Goal: Information Seeking & Learning: Learn about a topic

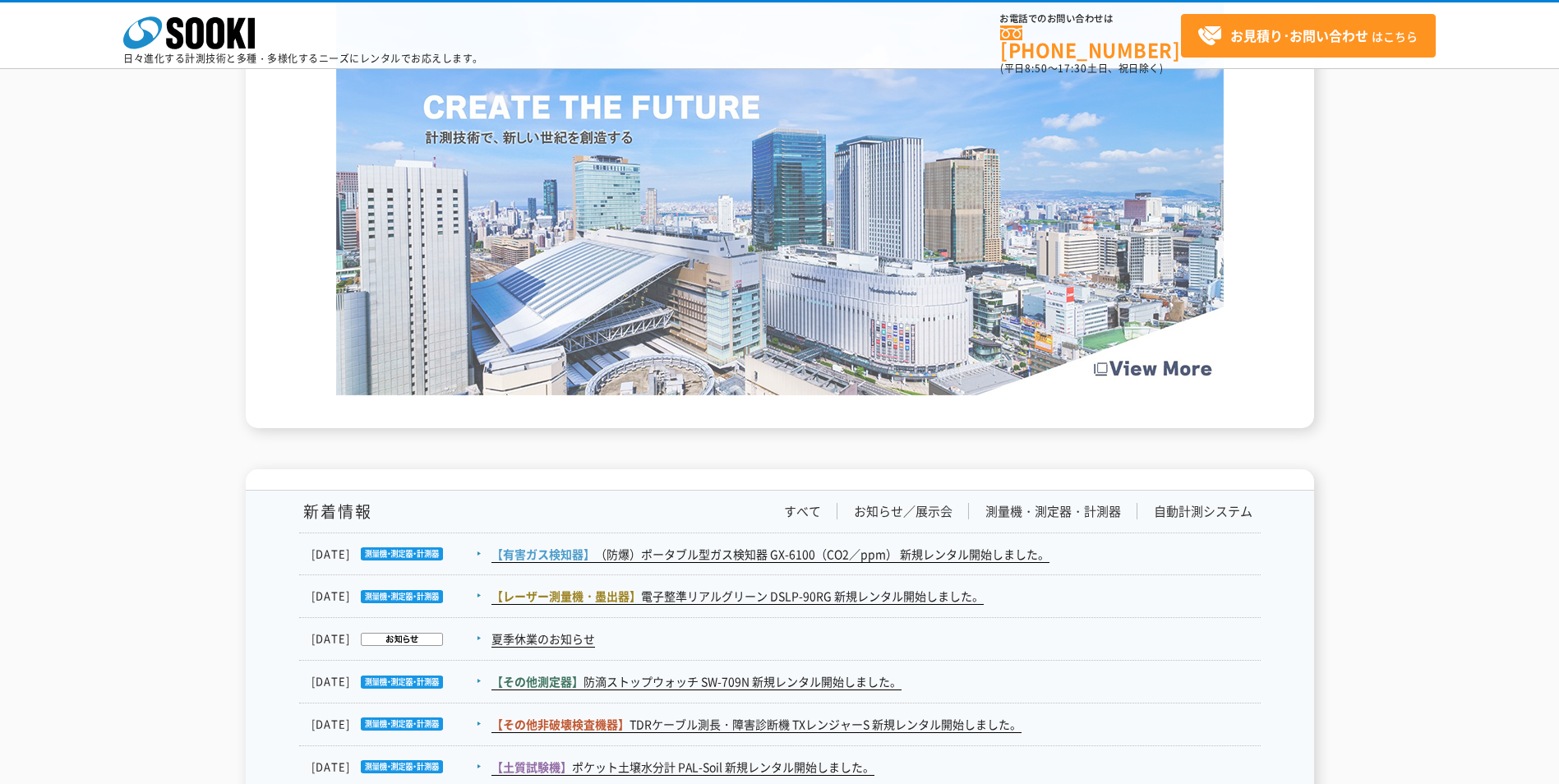
scroll to position [2464, 0]
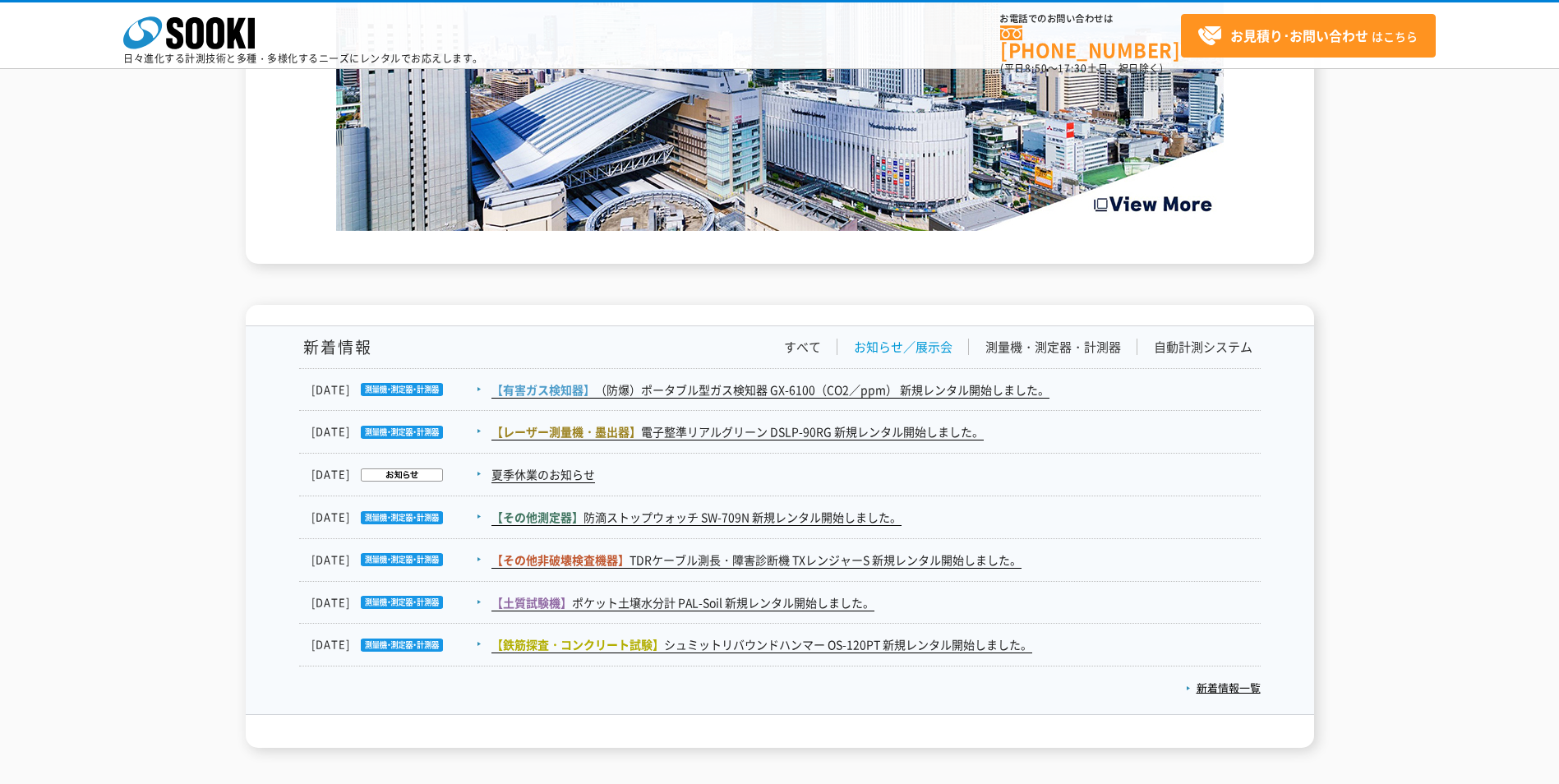
click at [915, 351] on link "お知らせ／展示会" at bounding box center [903, 348] width 99 height 18
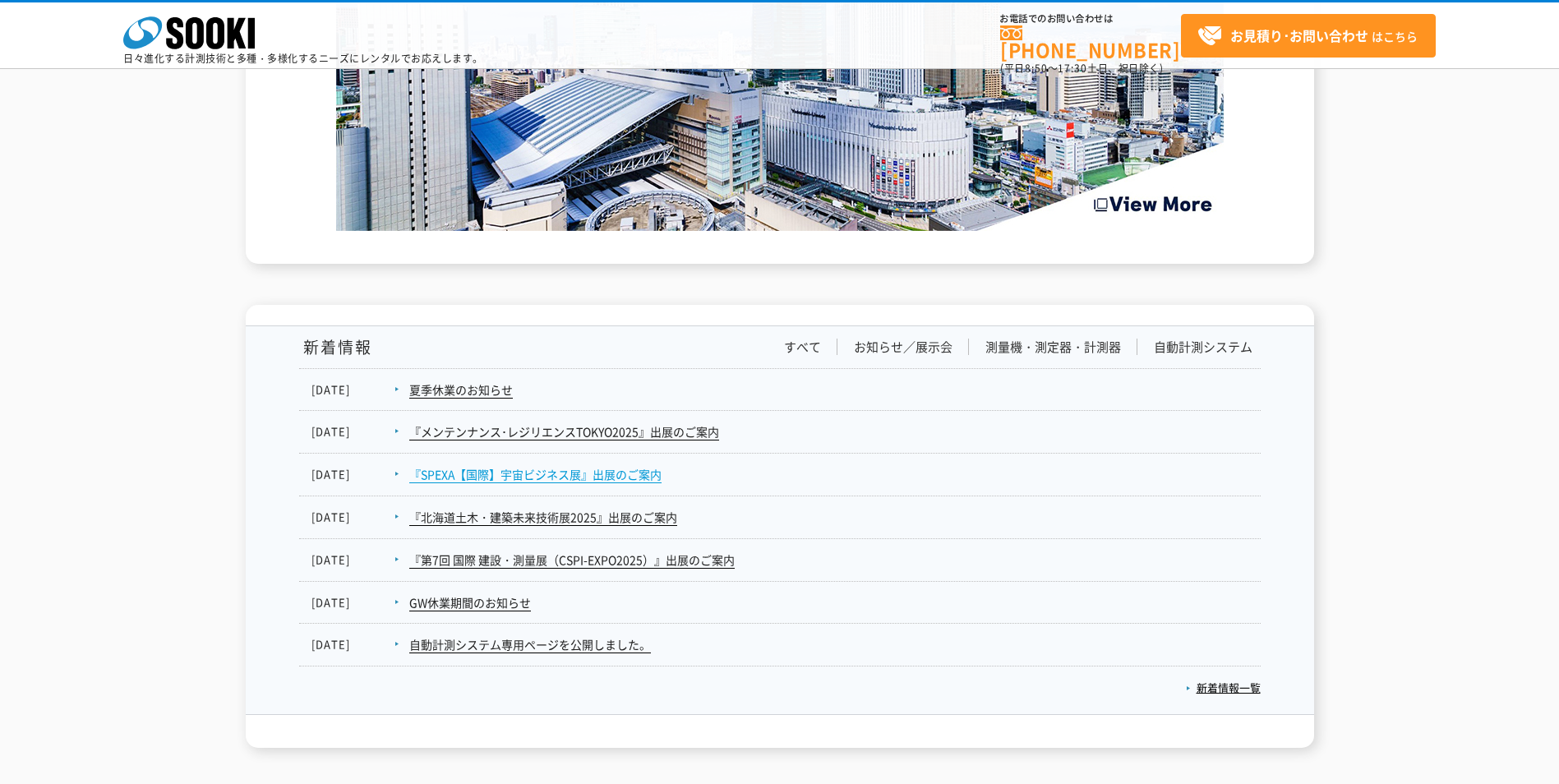
click at [536, 478] on link "『SPEXA【国際】宇宙ビジネス展』出展のご案内" at bounding box center [535, 475] width 252 height 18
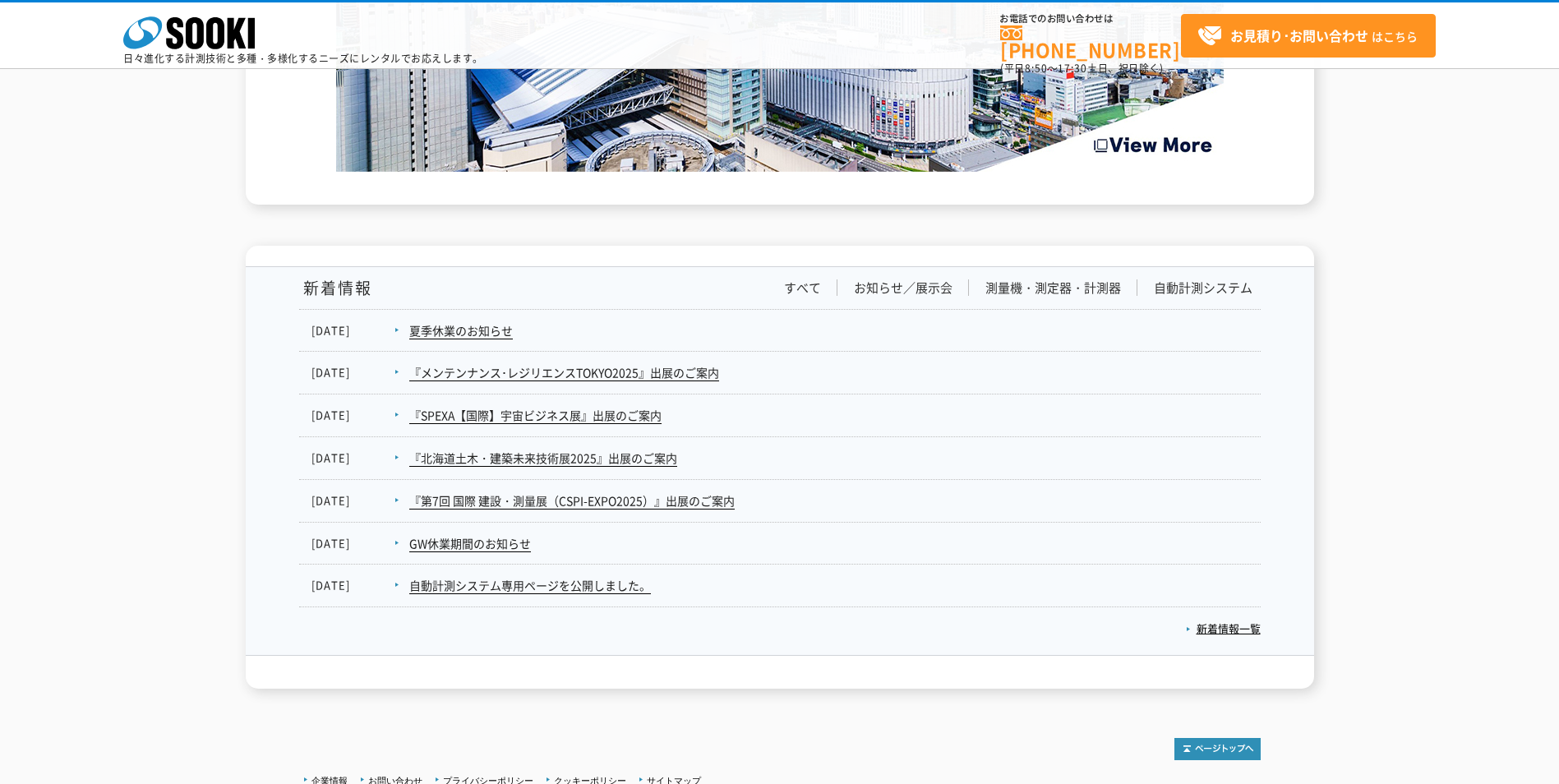
scroll to position [2332, 0]
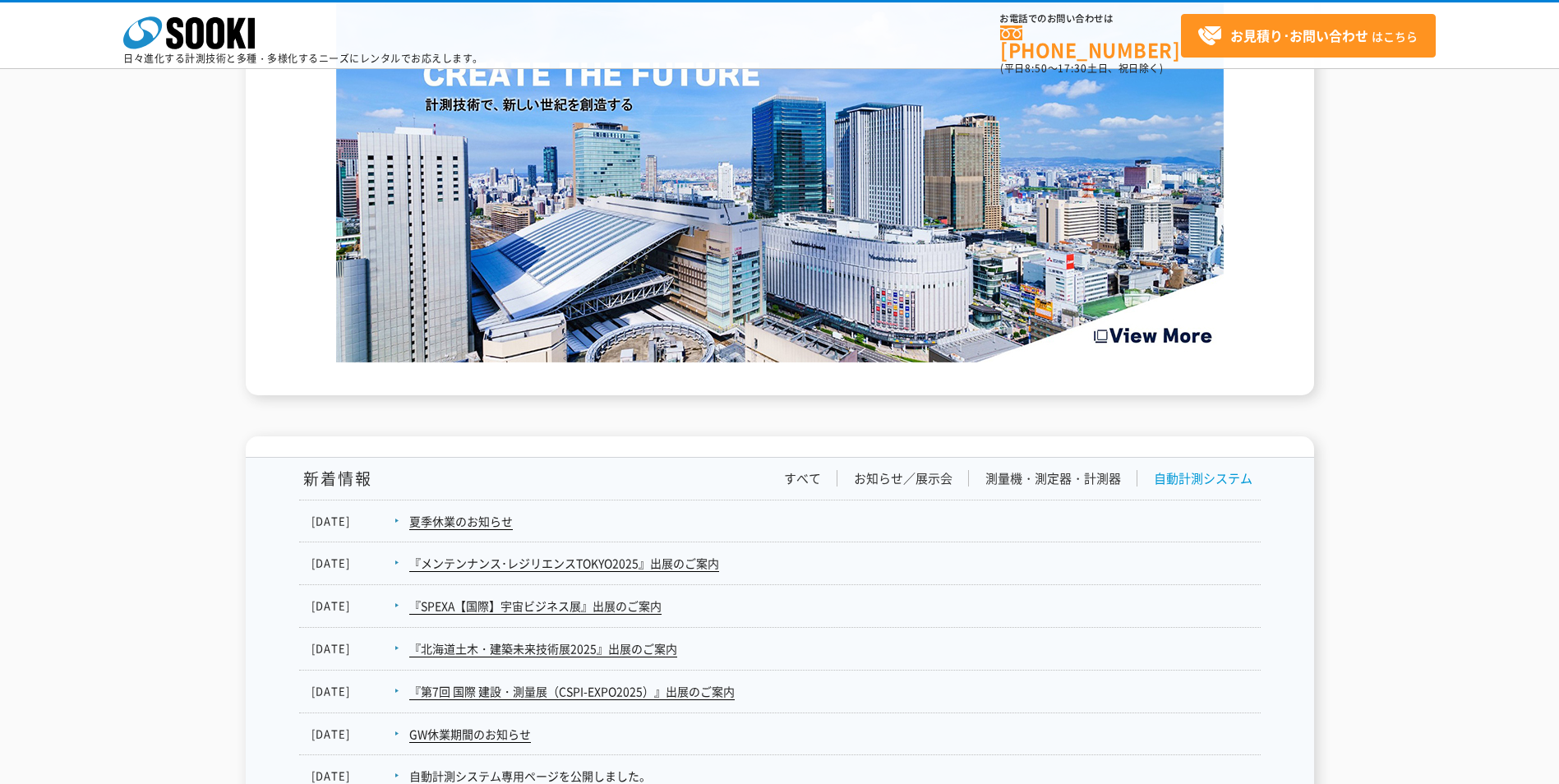
click at [1185, 472] on link "自動計測システム" at bounding box center [1202, 478] width 99 height 18
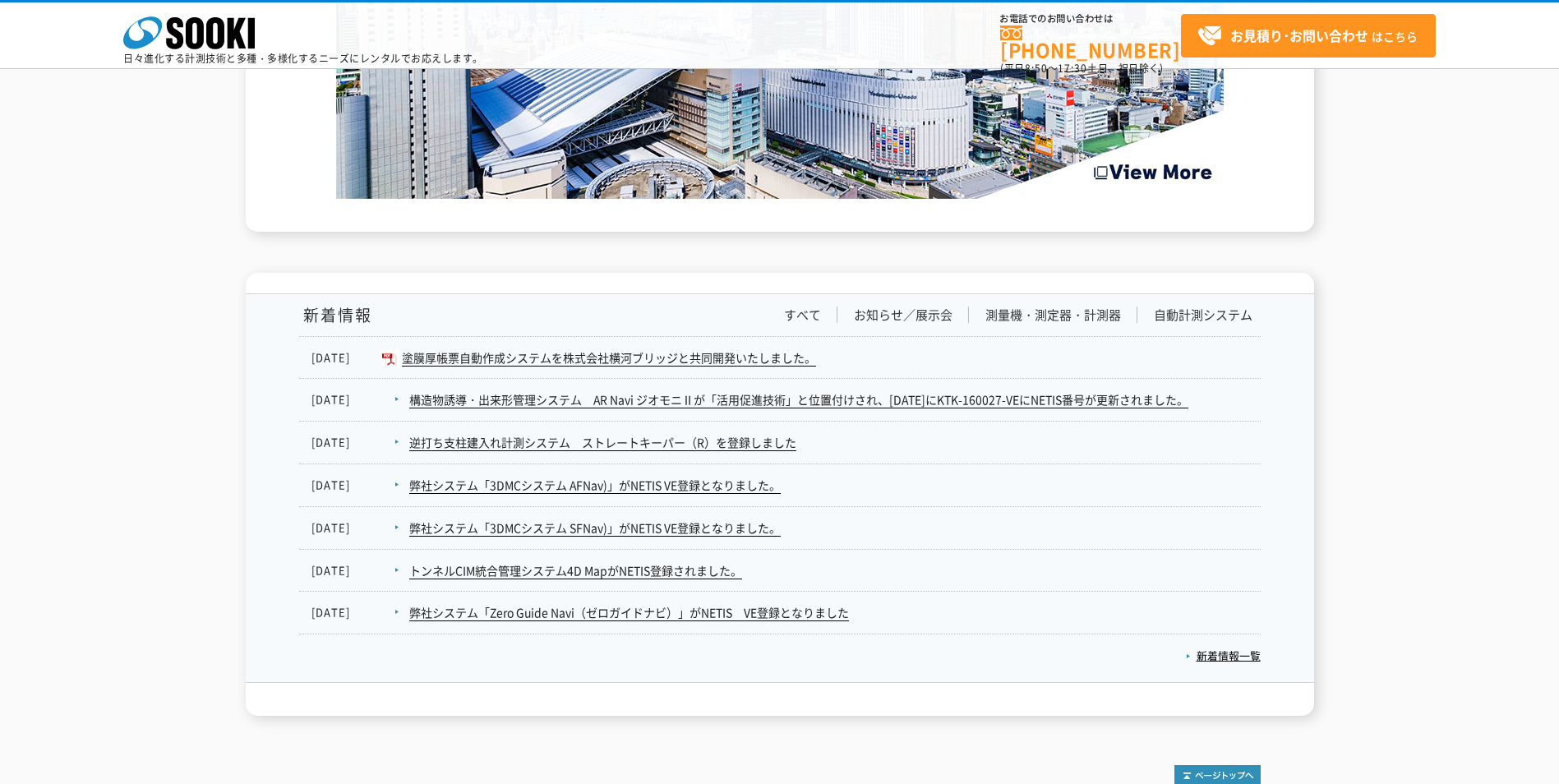
scroll to position [2497, 0]
click at [1081, 311] on link "測量機・測定器・計測器" at bounding box center [1053, 314] width 136 height 18
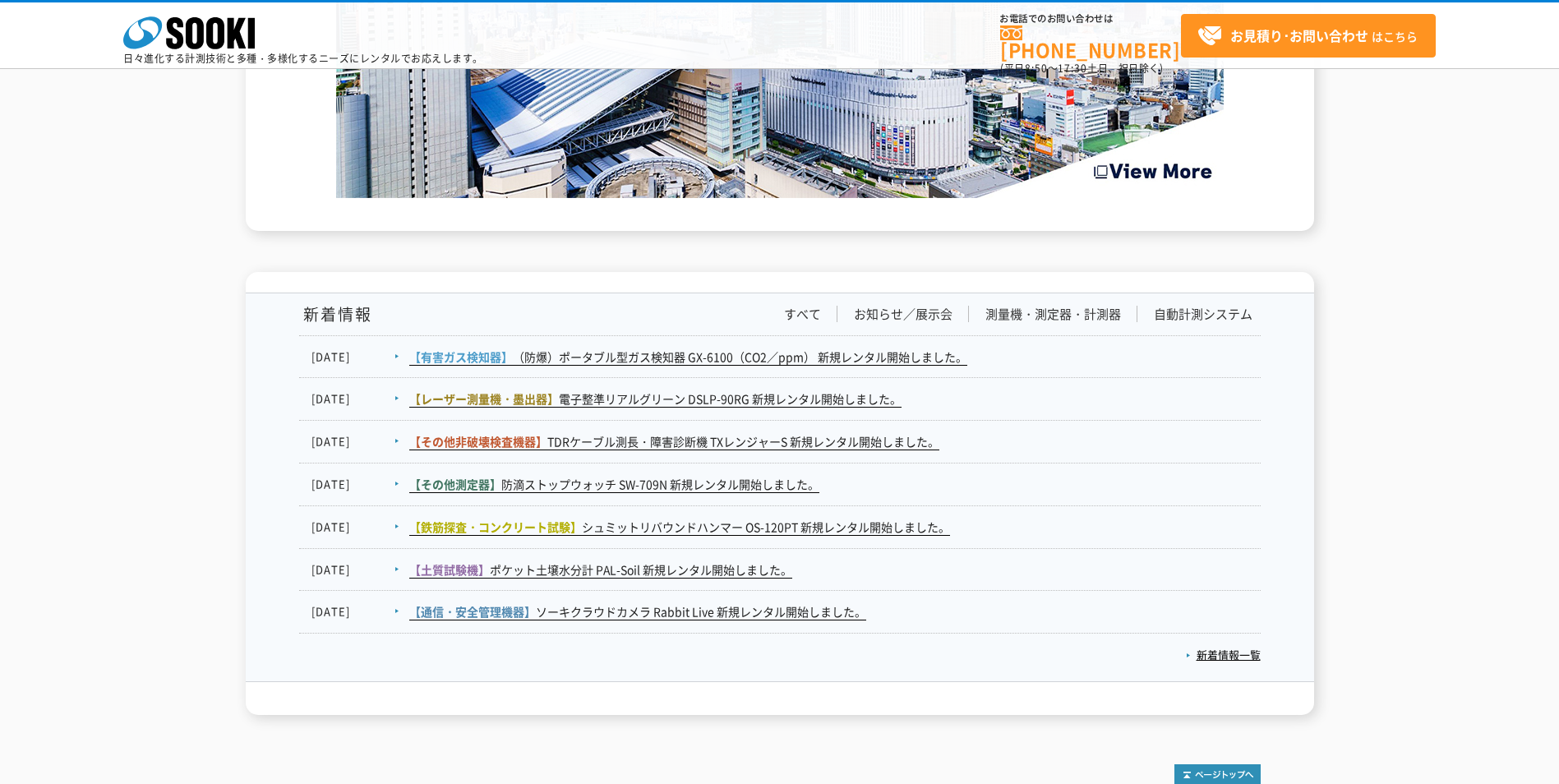
click at [953, 319] on li "お知らせ／展示会" at bounding box center [903, 314] width 132 height 18
click at [817, 329] on div "新着情報 すべて お知らせ／展示会 測量機・測定器・計測器 自動計測システム" at bounding box center [780, 320] width 961 height 30
click at [806, 321] on link "すべて" at bounding box center [803, 314] width 37 height 18
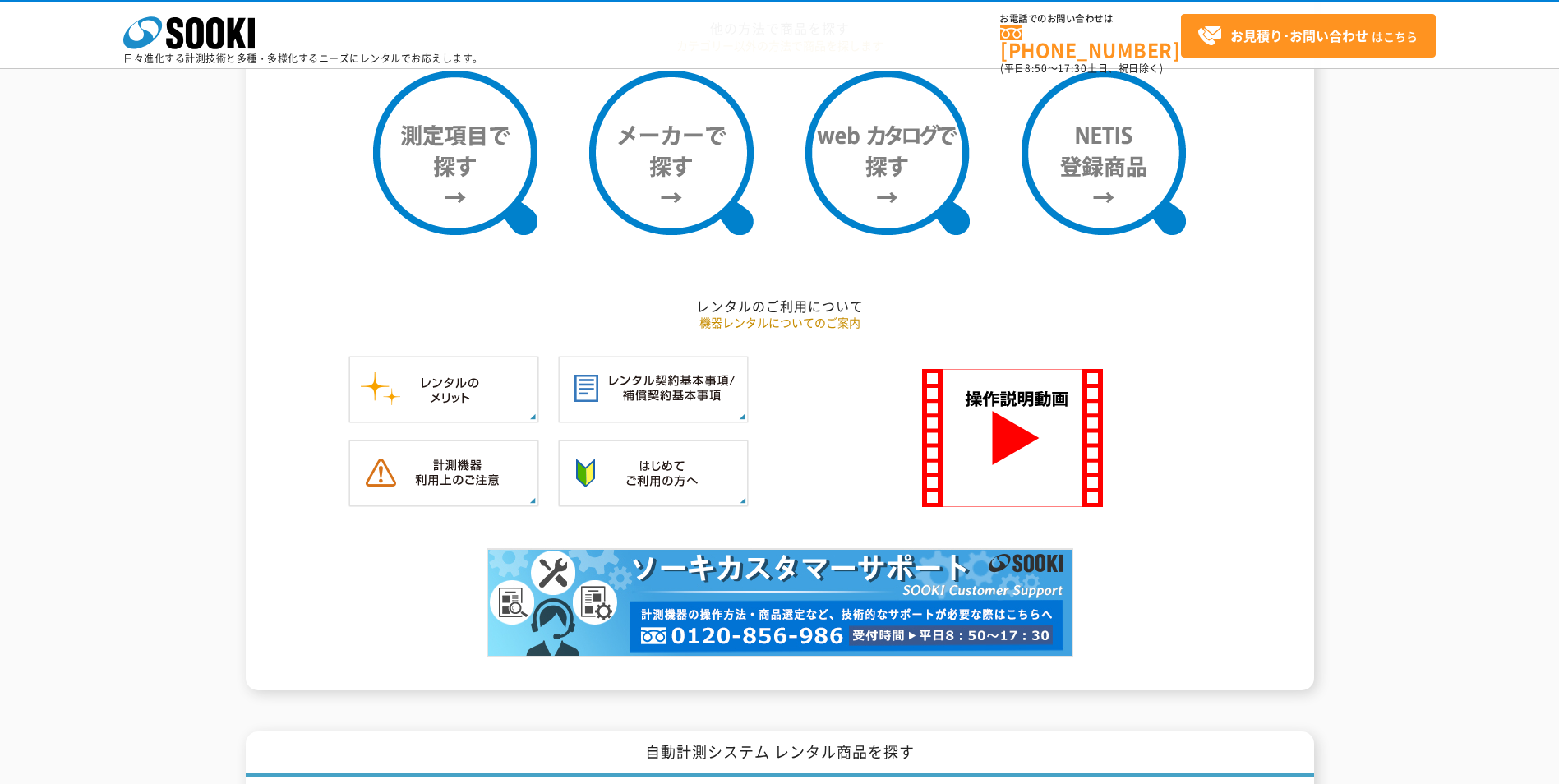
scroll to position [1511, 0]
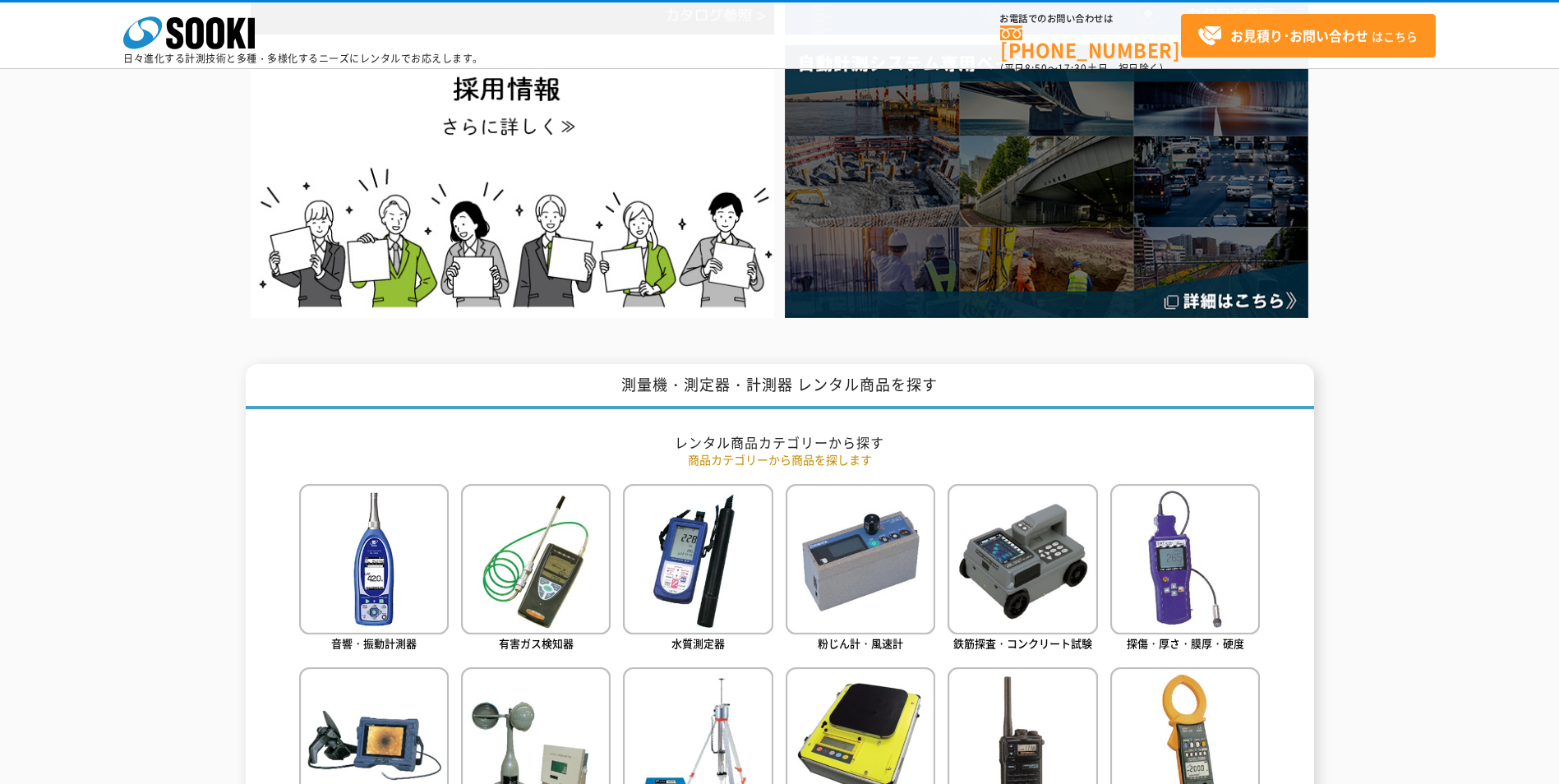
scroll to position [443, 0]
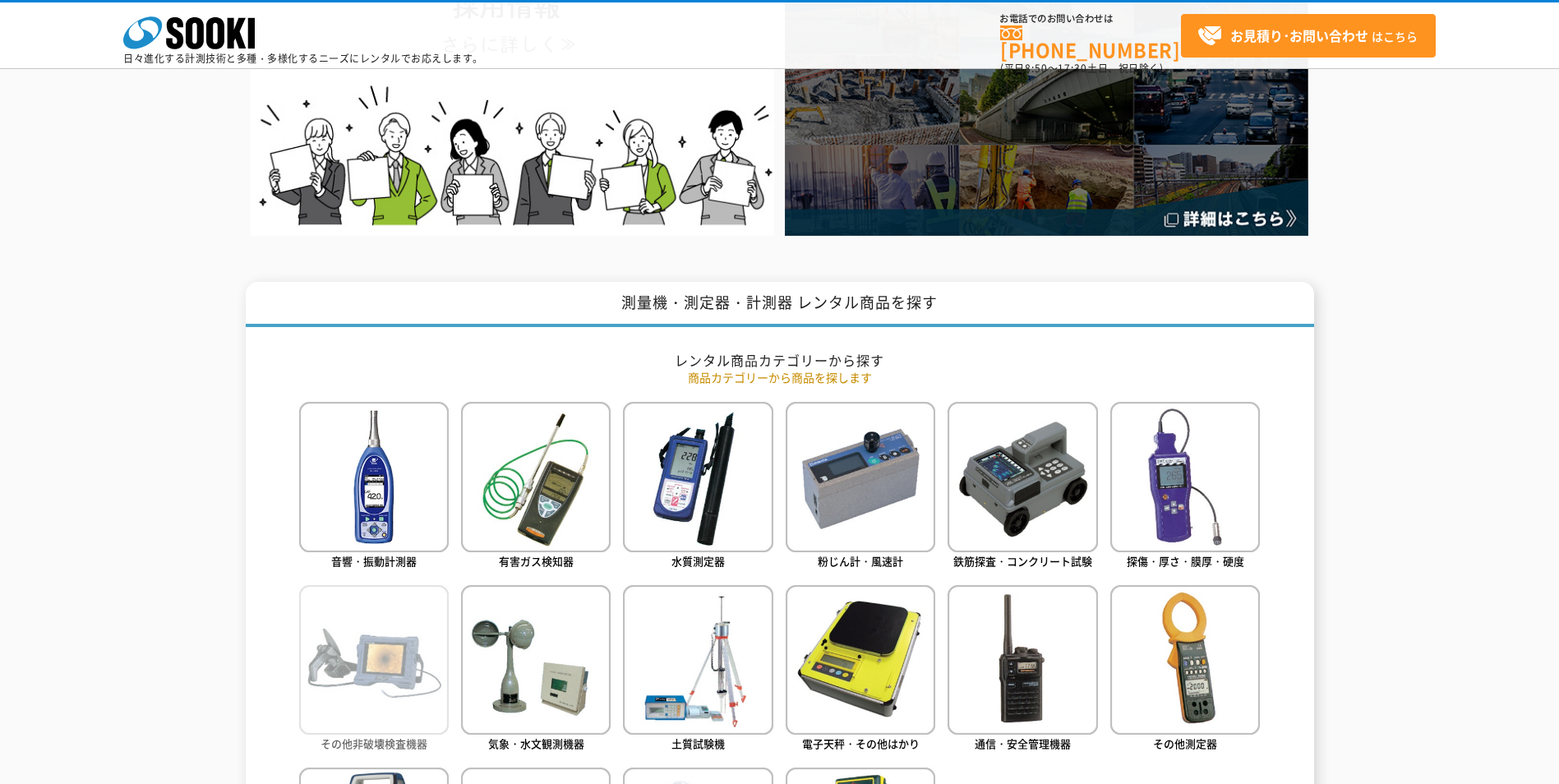
click at [349, 660] on img at bounding box center [373, 659] width 149 height 149
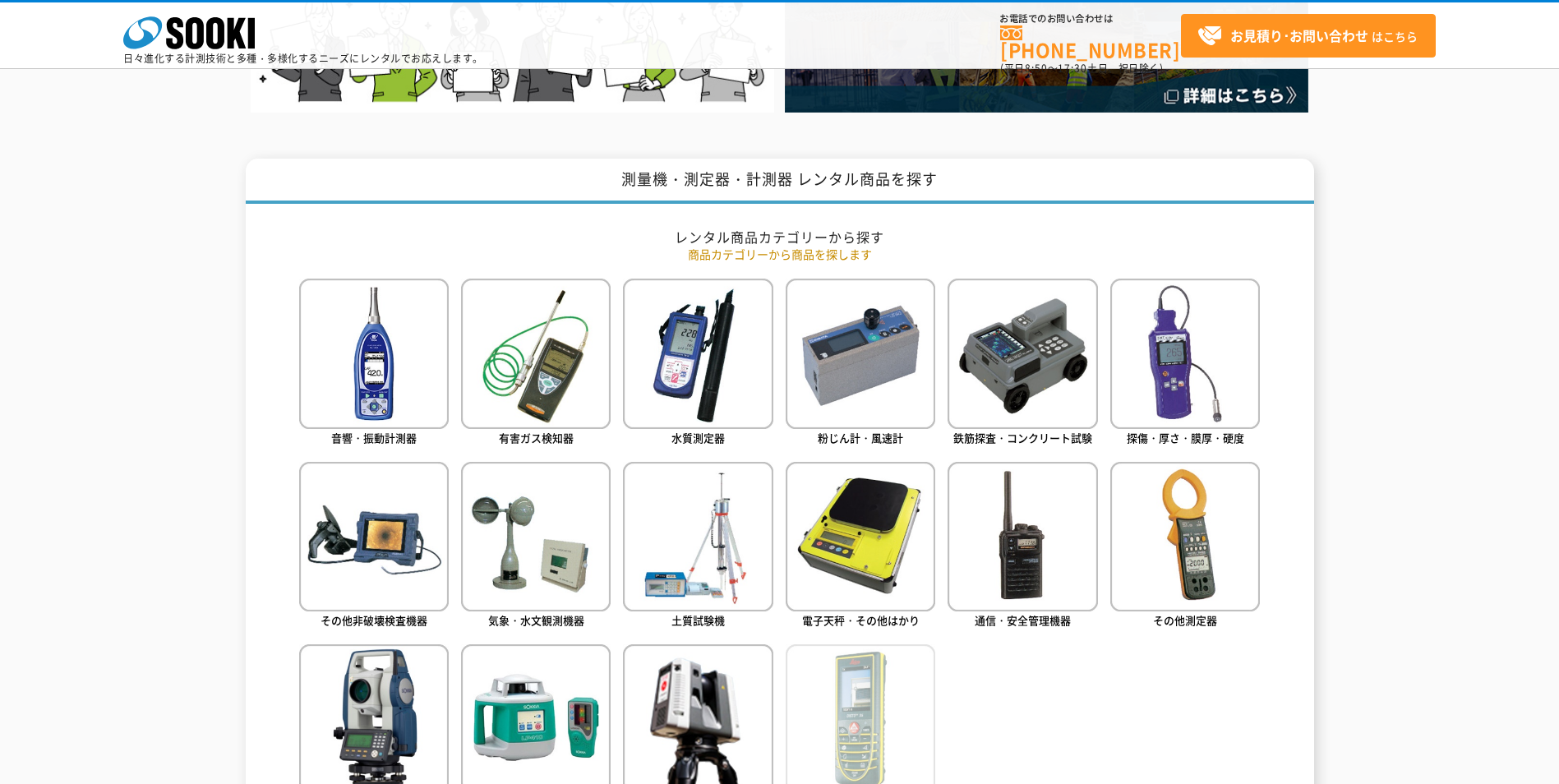
scroll to position [690, 0]
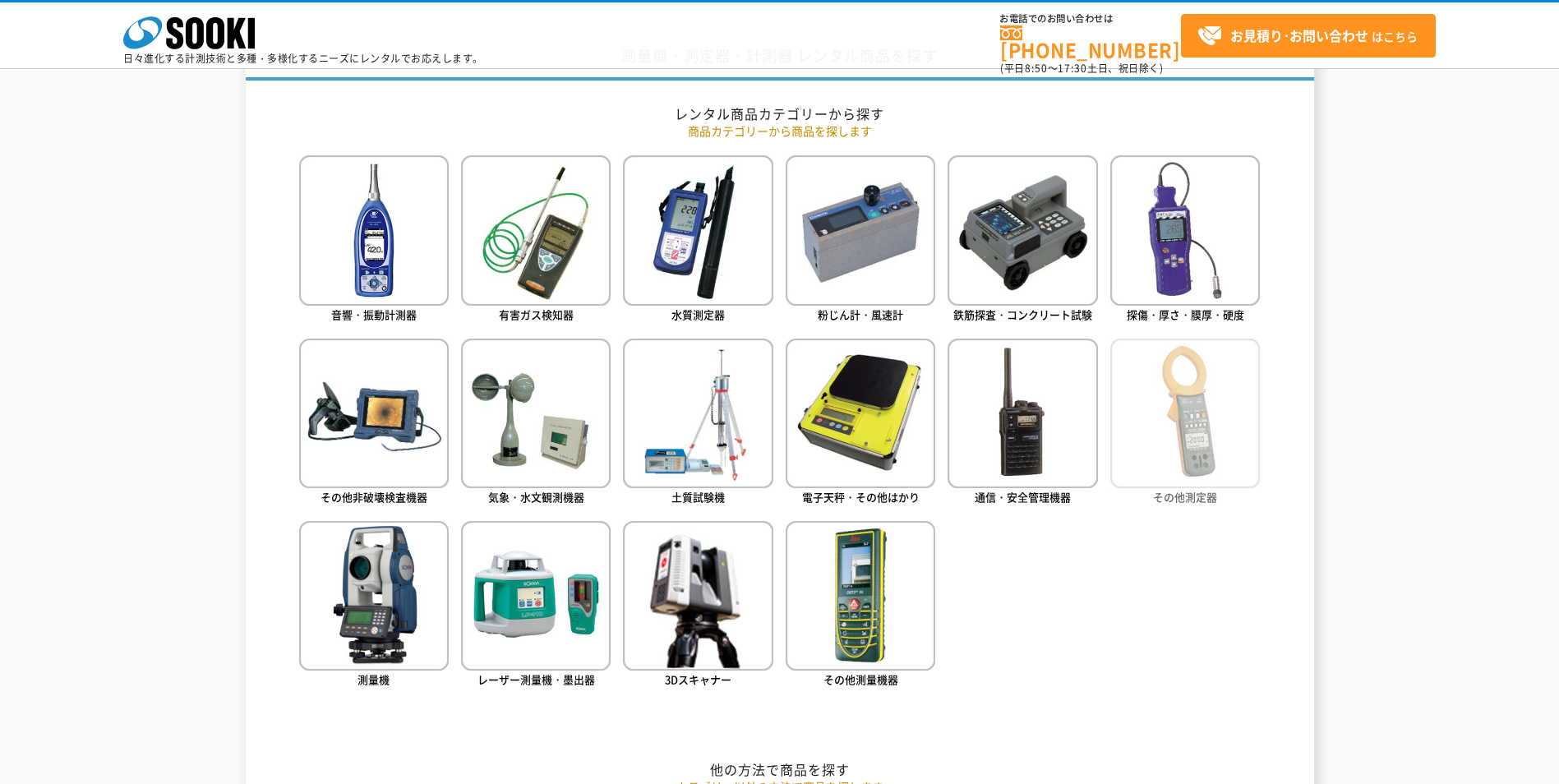
click at [1260, 424] on img at bounding box center [1185, 413] width 149 height 149
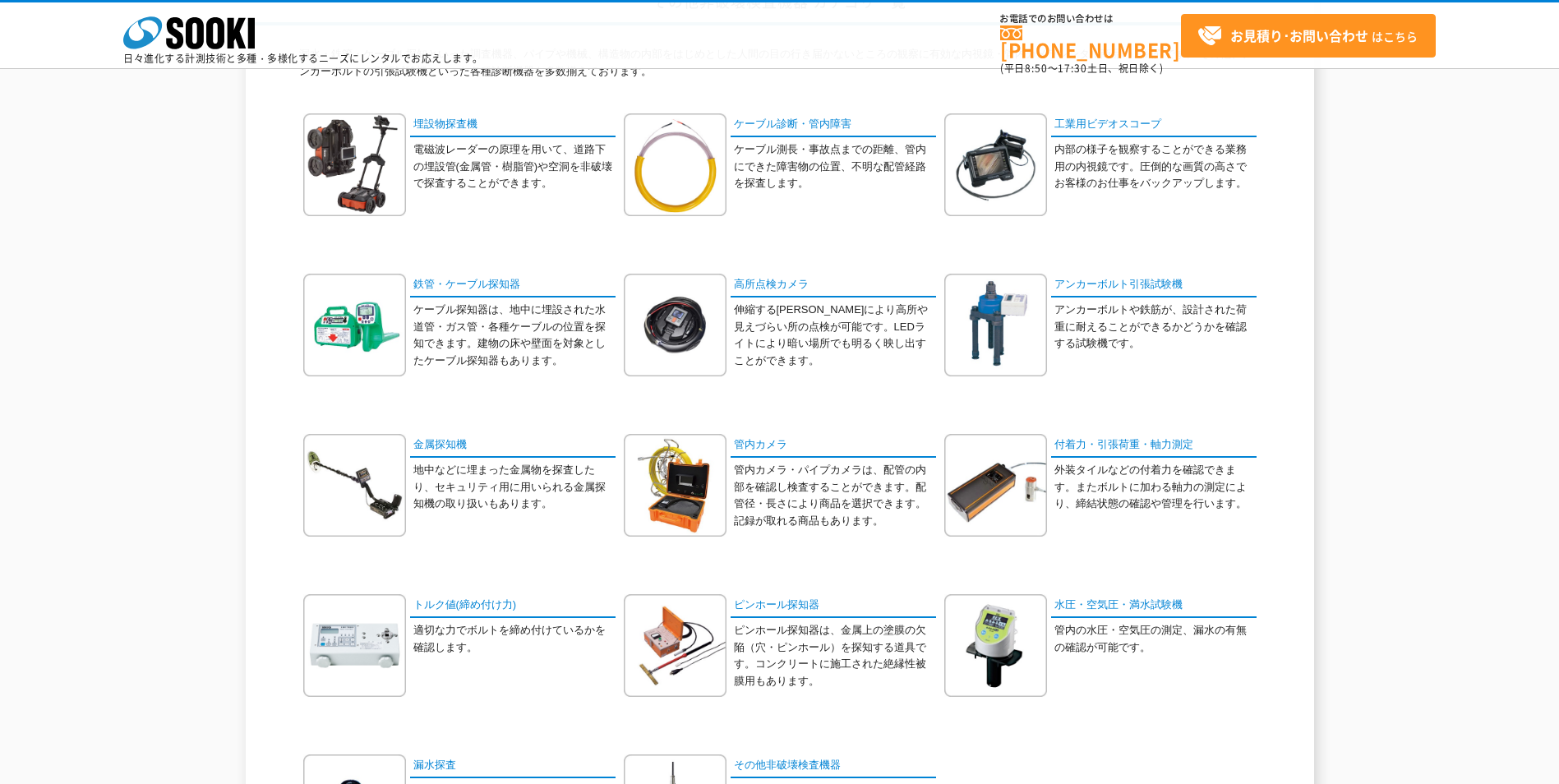
scroll to position [329, 0]
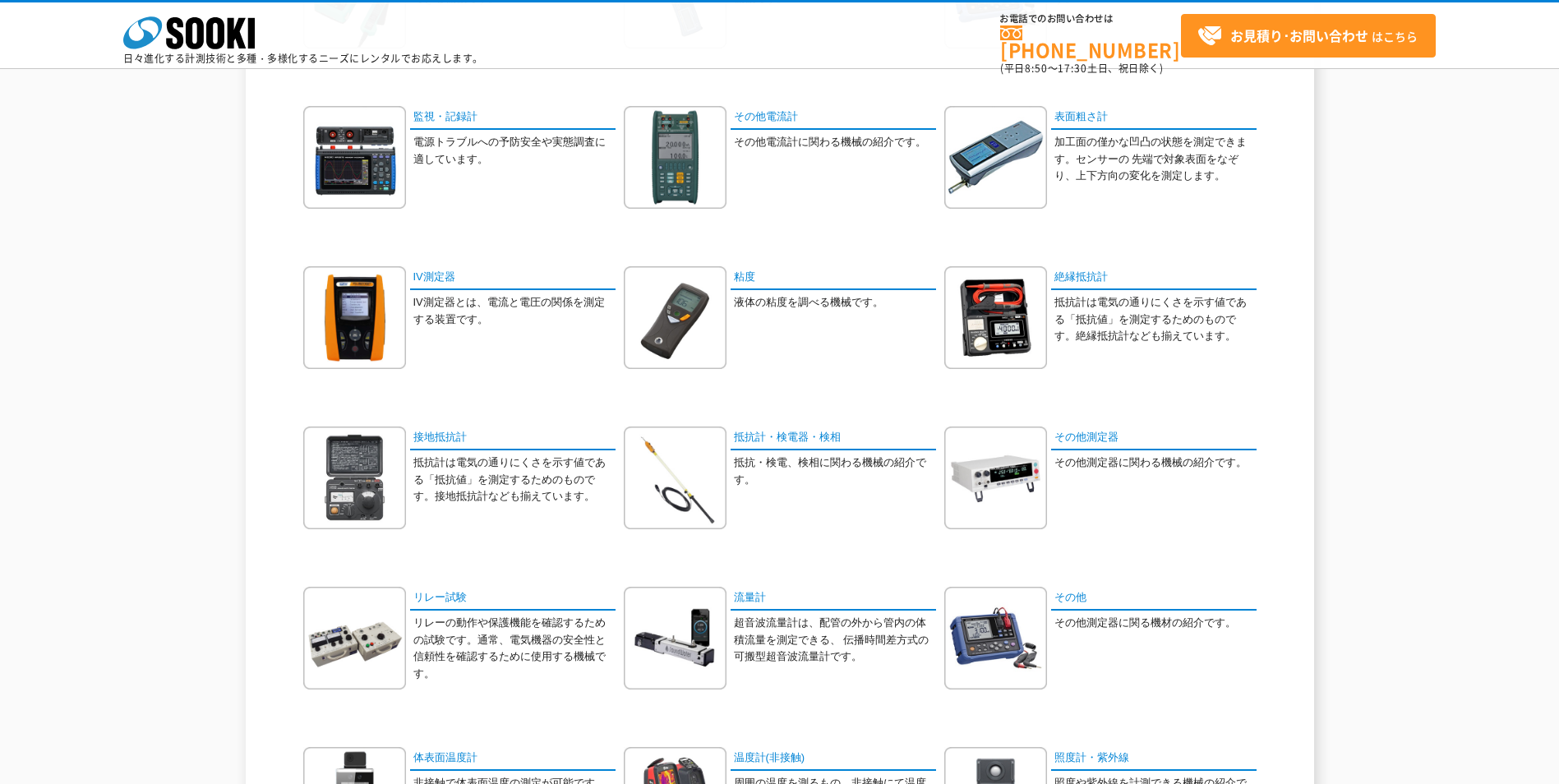
scroll to position [575, 0]
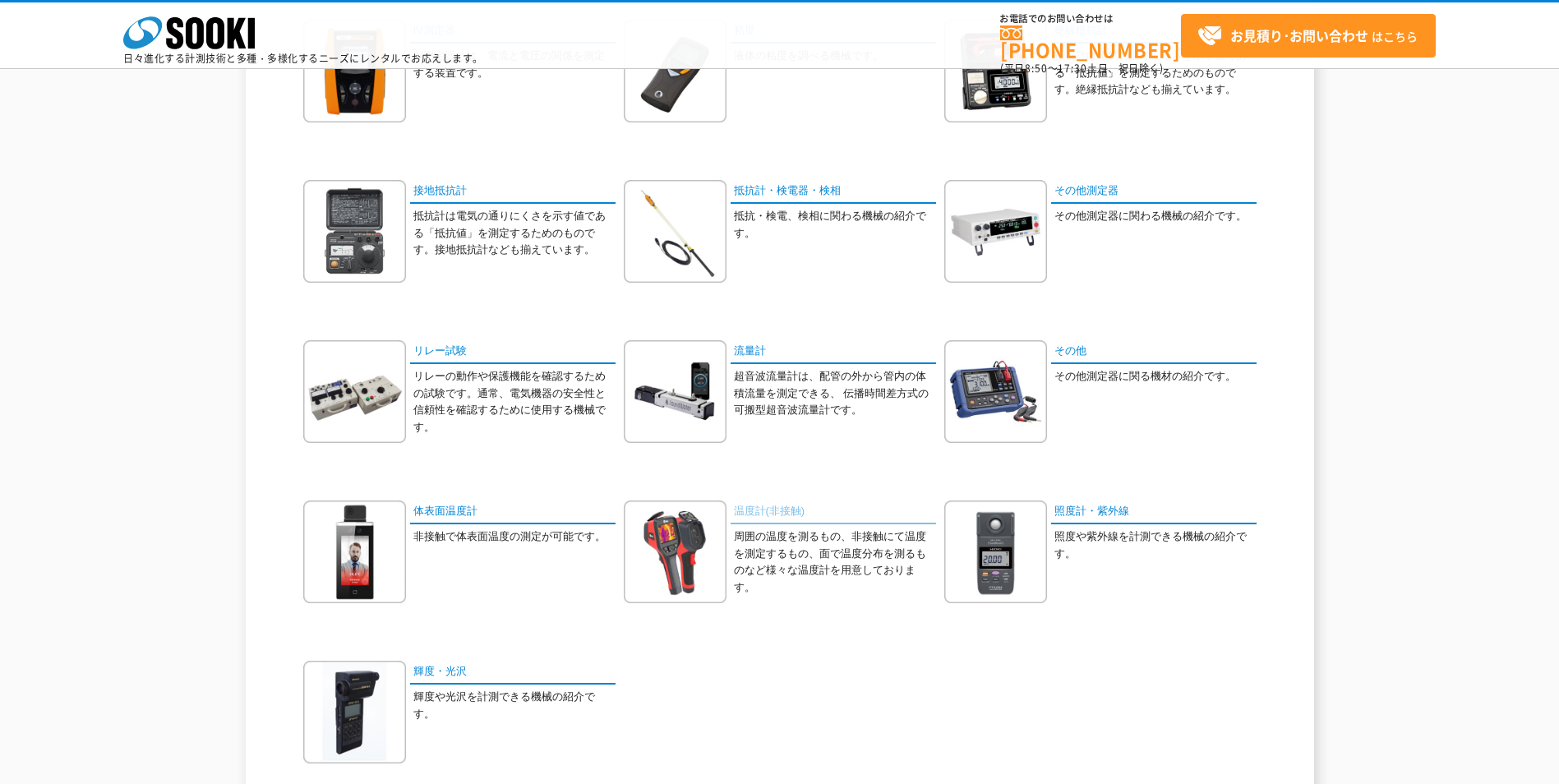
click at [802, 513] on link "温度計(非接触)" at bounding box center [833, 512] width 205 height 23
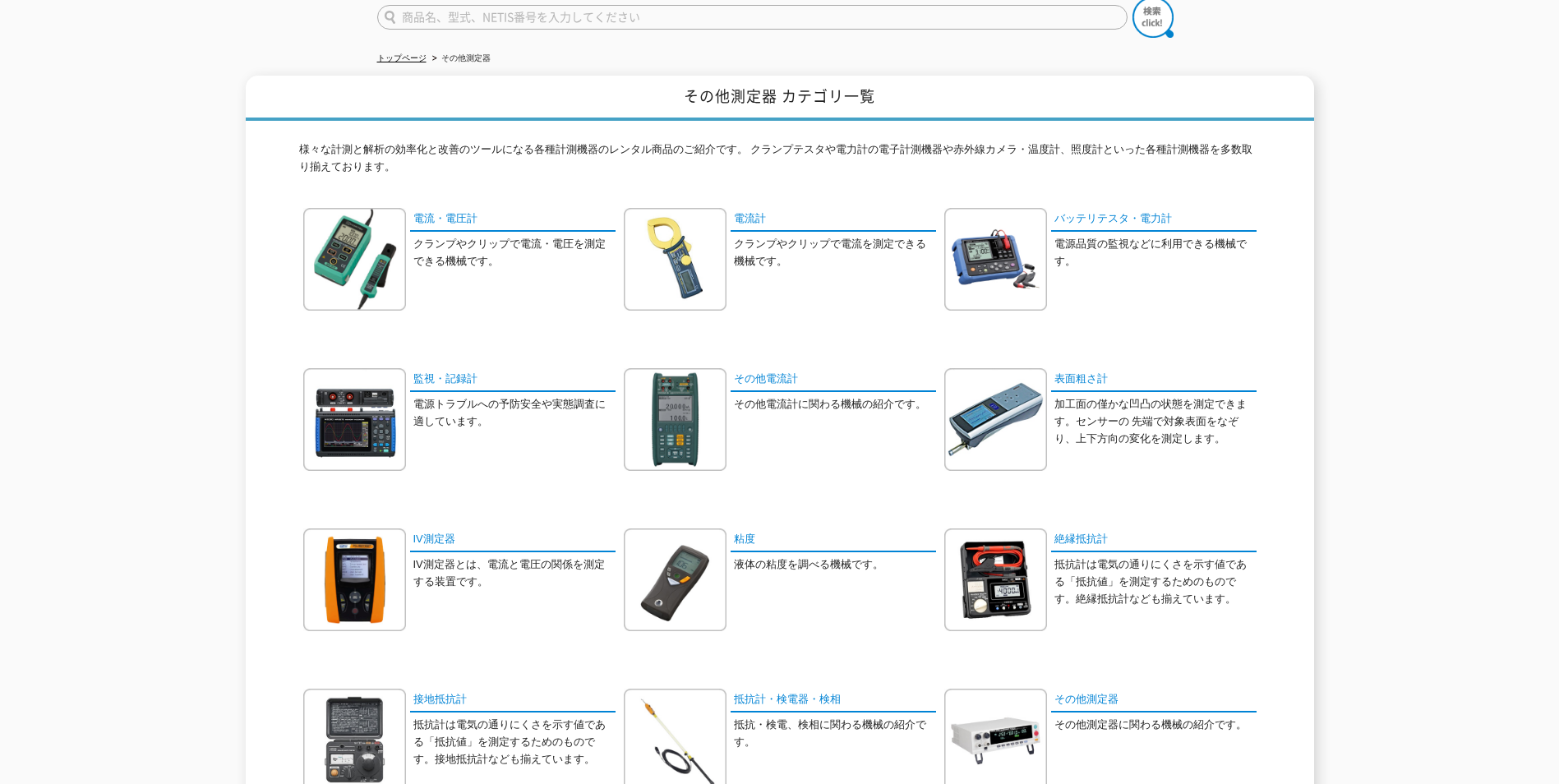
scroll to position [0, 0]
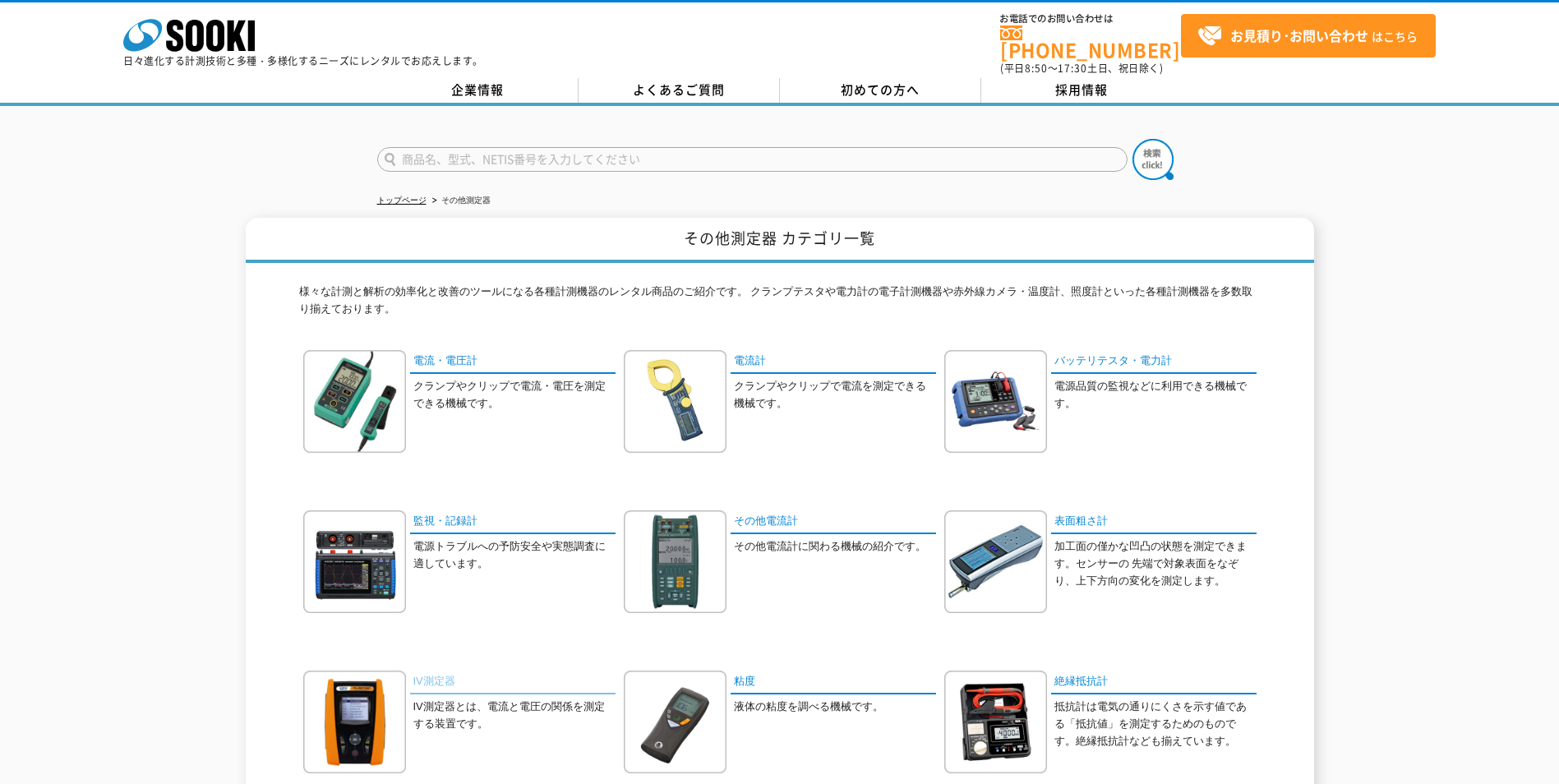
click at [438, 671] on link "IV測定器" at bounding box center [513, 682] width 205 height 23
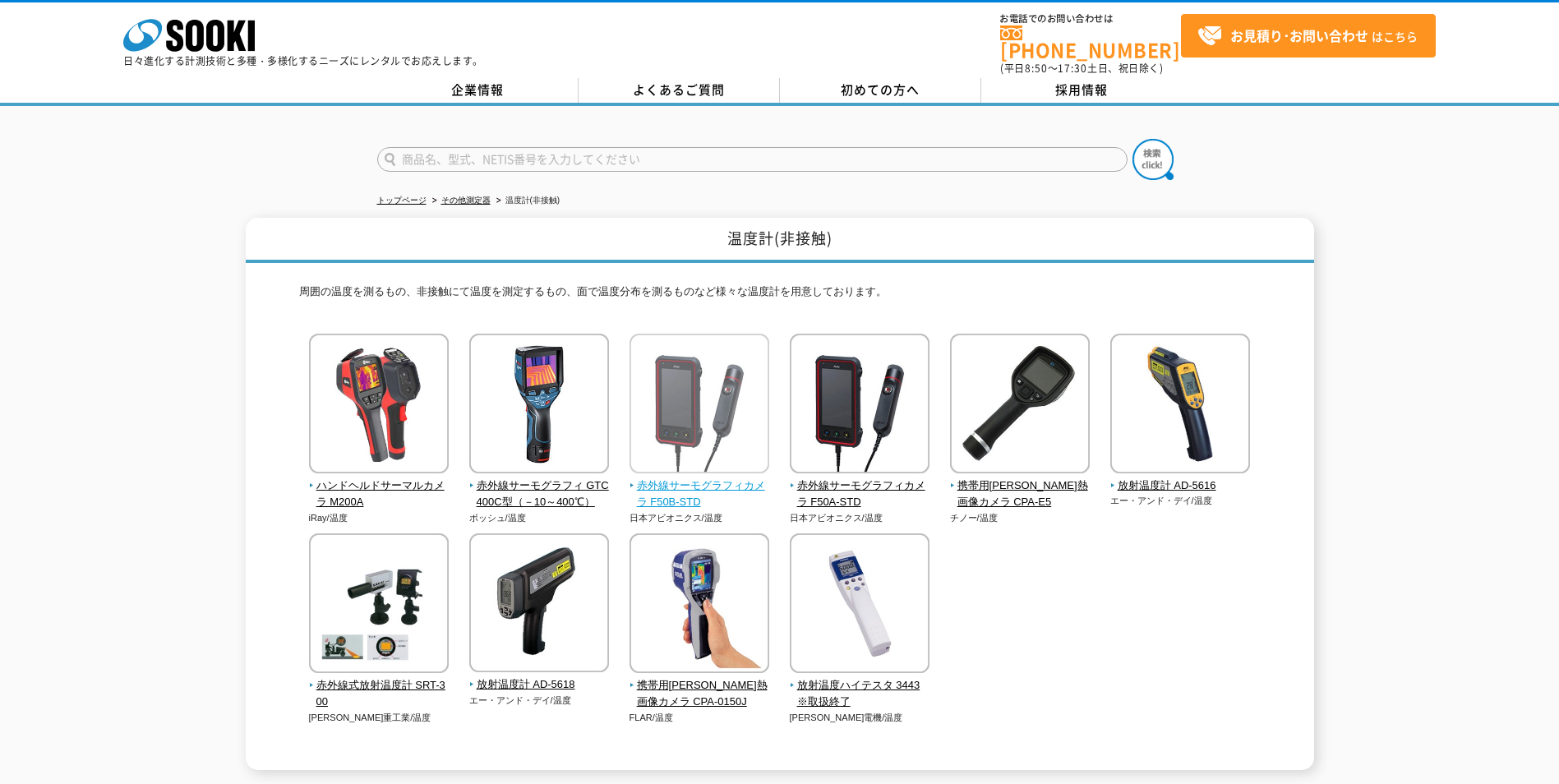
click at [704, 477] on span "赤外線サーモグラフィカメラ F50B-STD" at bounding box center [699, 494] width 141 height 34
